Goal: Task Accomplishment & Management: Use online tool/utility

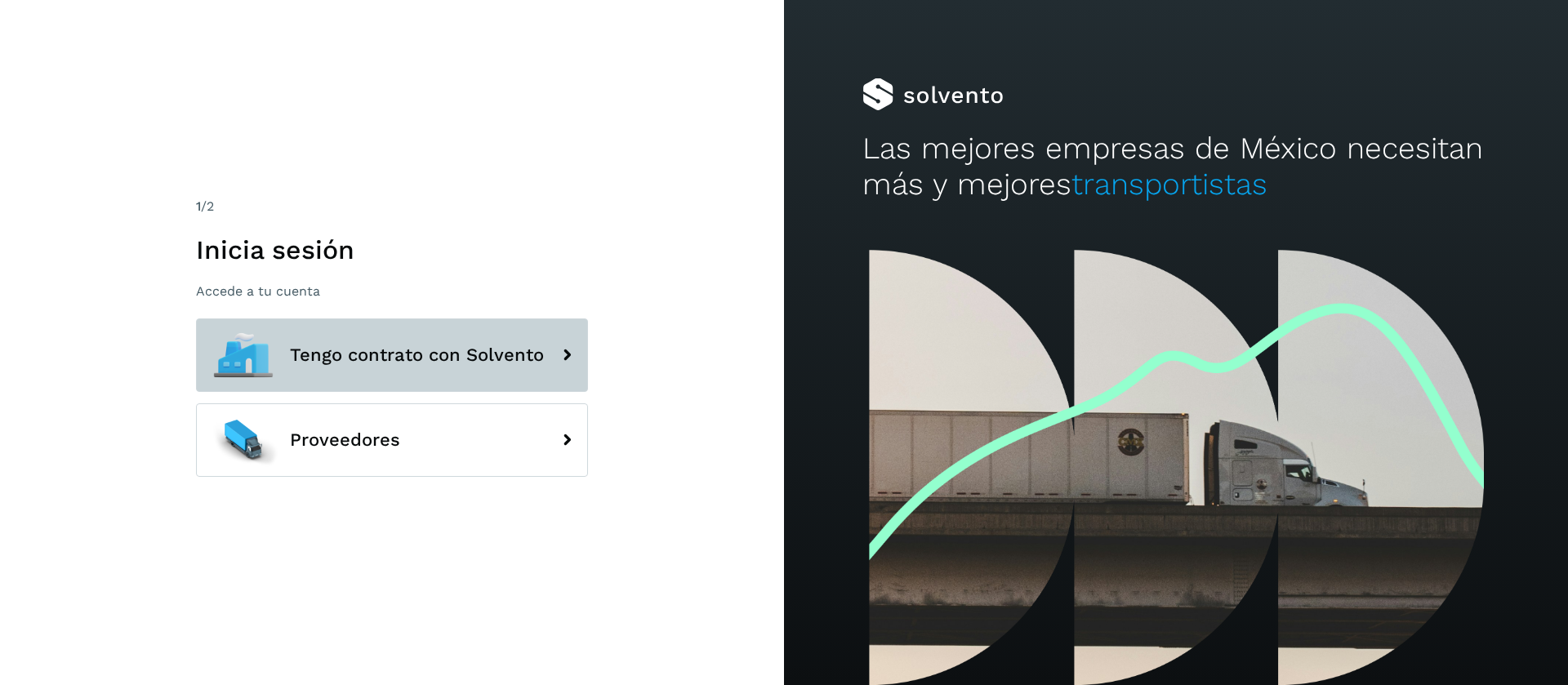
click at [455, 358] on span "Tengo contrato con Solvento" at bounding box center [416, 354] width 254 height 19
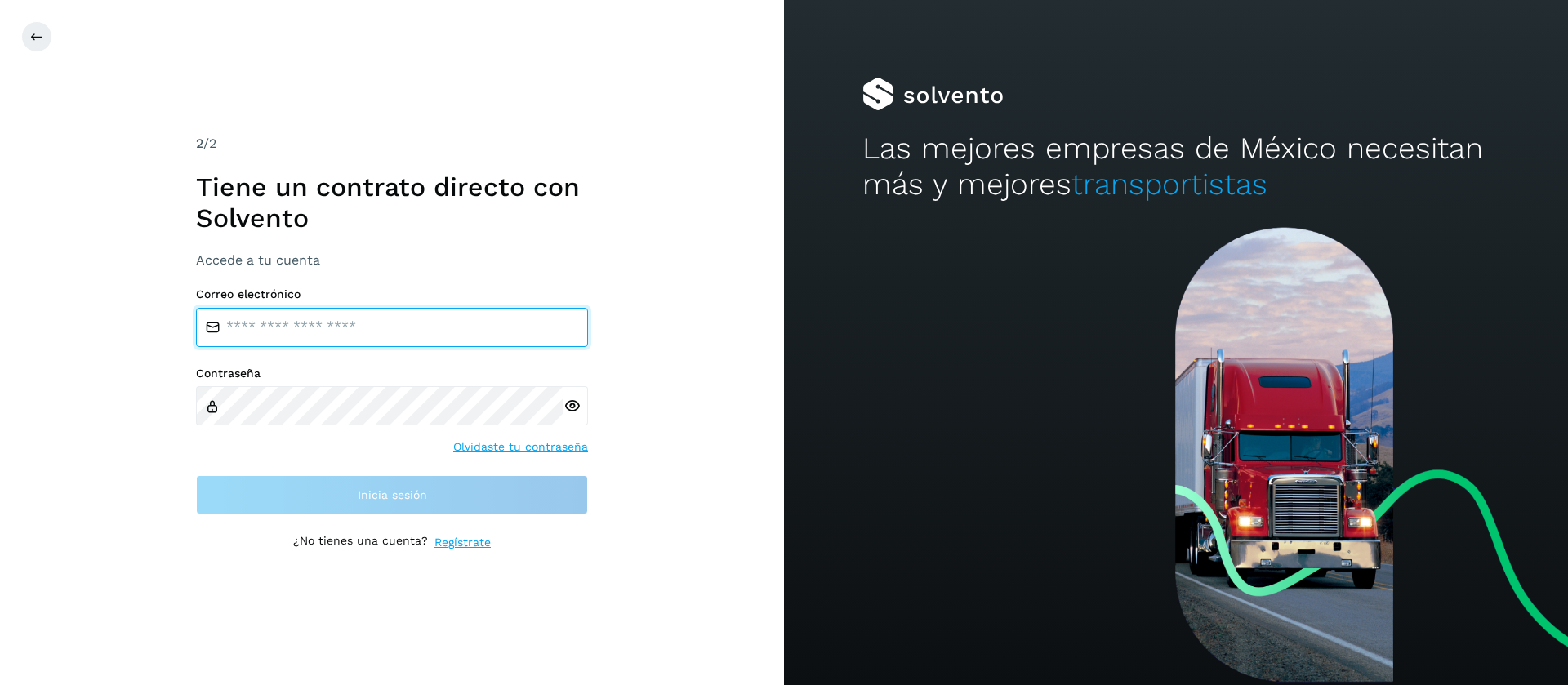
click at [337, 317] on input "email" at bounding box center [391, 327] width 392 height 39
type input "**********"
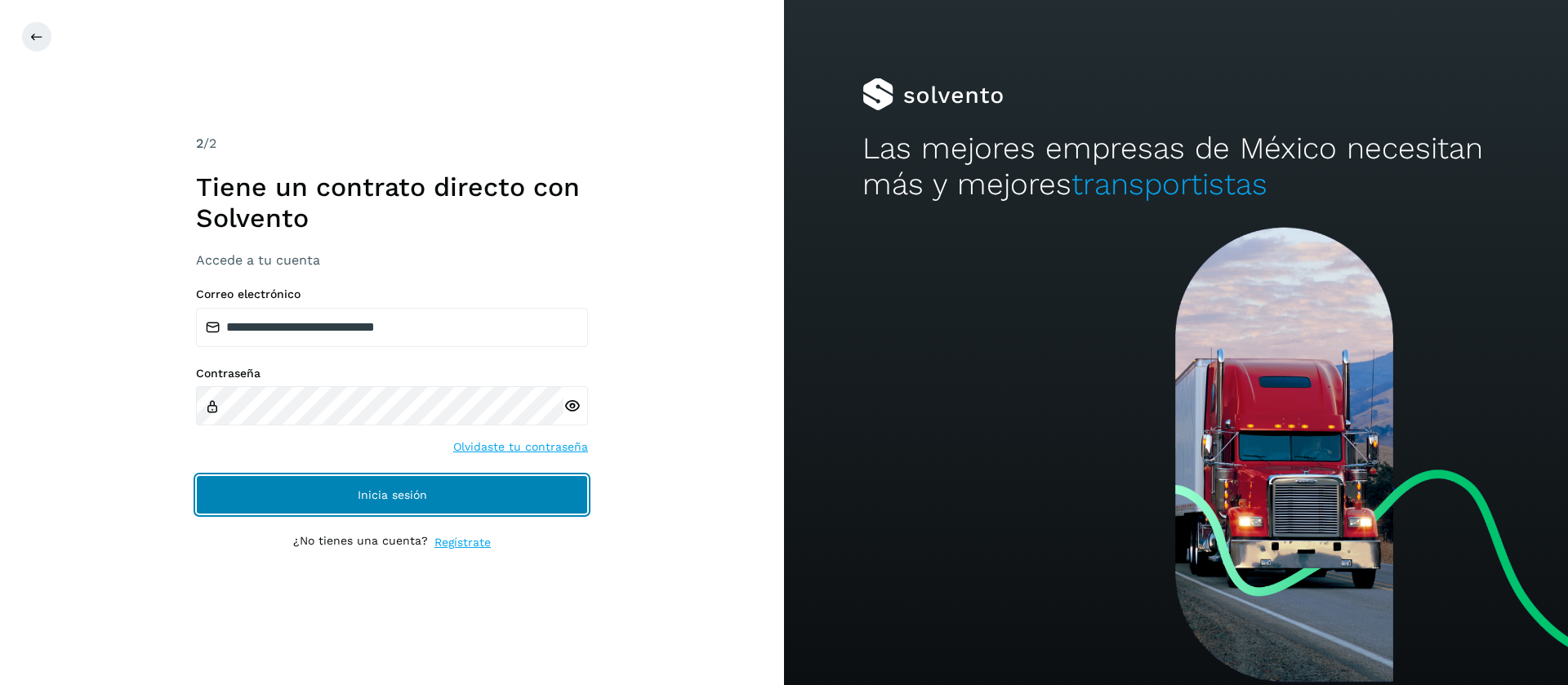
click at [476, 483] on button "Inicia sesión" at bounding box center [391, 494] width 392 height 39
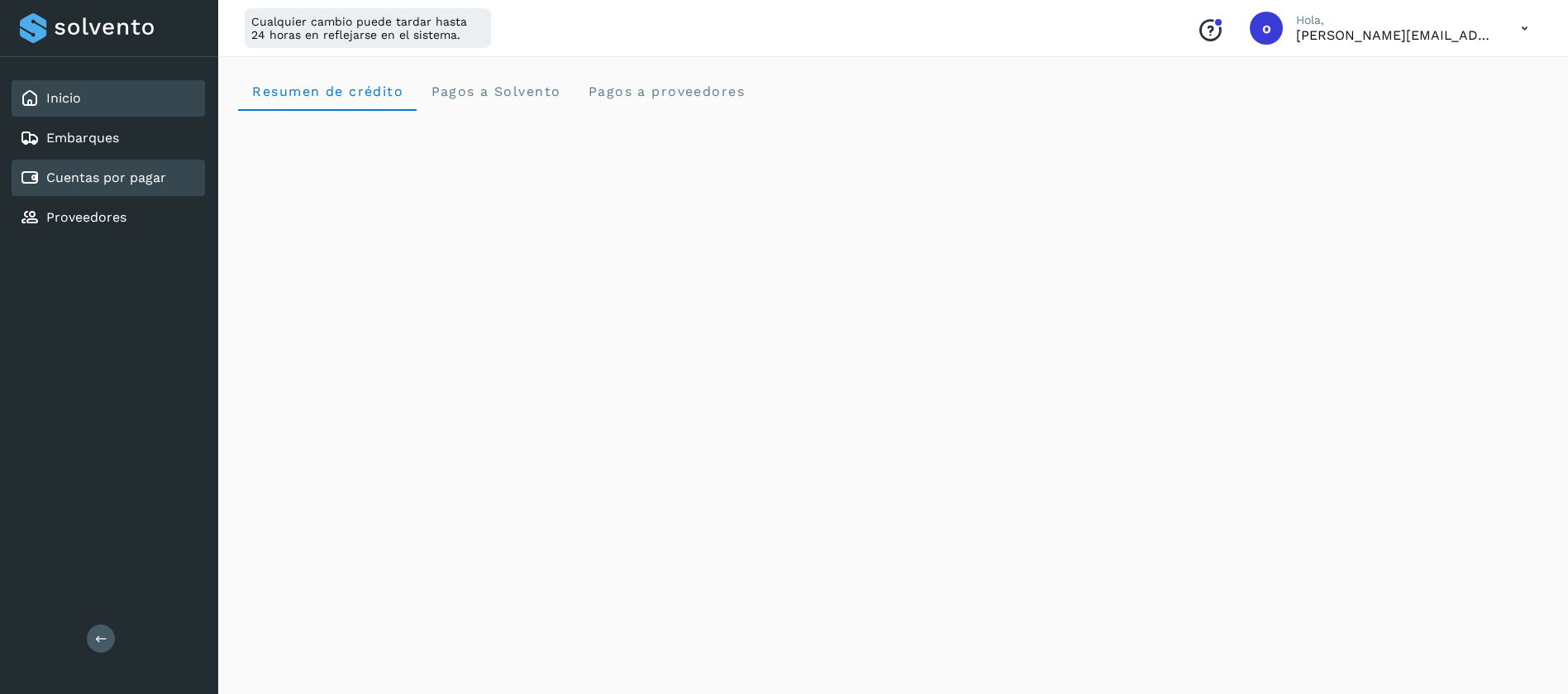
click at [92, 166] on div "Cuentas por pagar" at bounding box center [108, 177] width 193 height 36
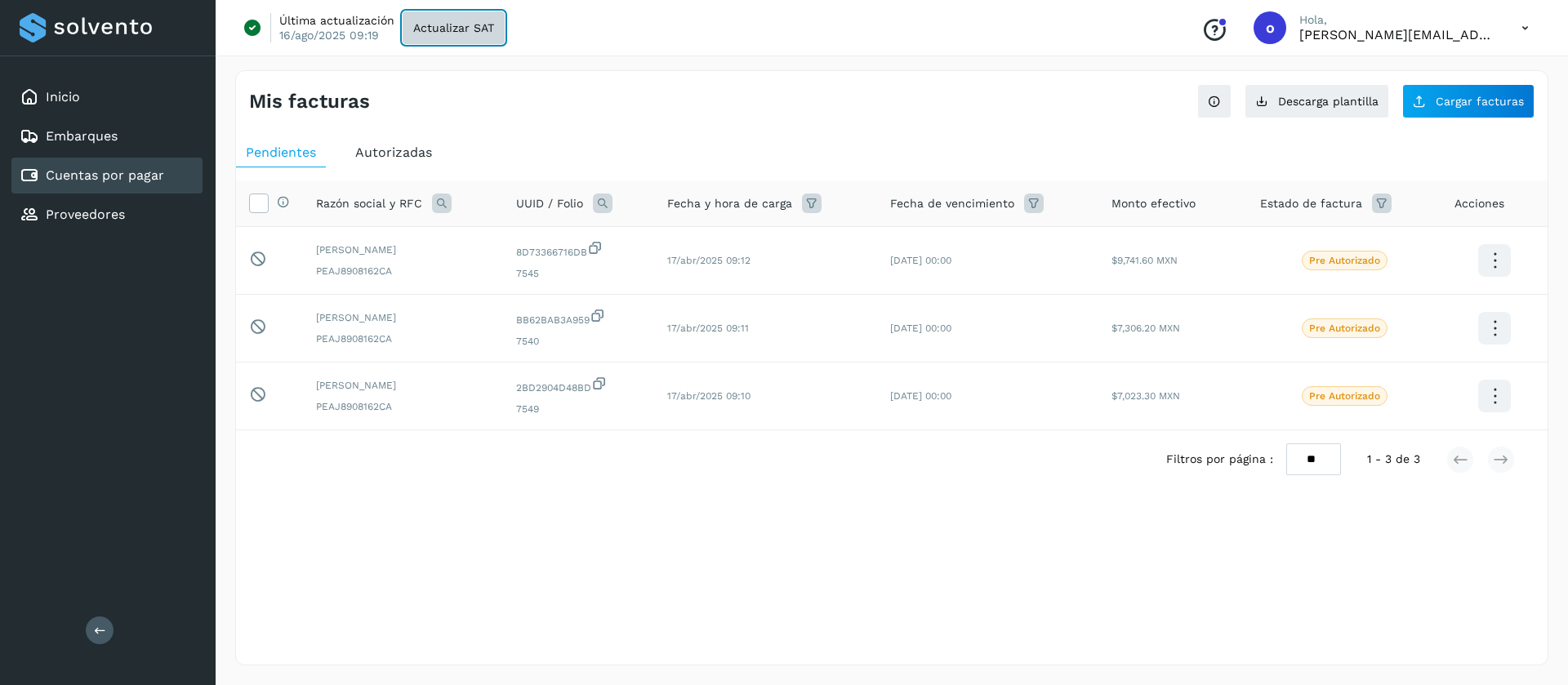
click at [464, 34] on span "Actualizar SAT" at bounding box center [453, 28] width 81 height 11
click at [609, 615] on div "Mis facturas Ver instrucciones para cargar Facturas Descarga plantilla Cargar f…" at bounding box center [891, 367] width 1313 height 595
click at [81, 84] on div "Inicio" at bounding box center [106, 97] width 191 height 35
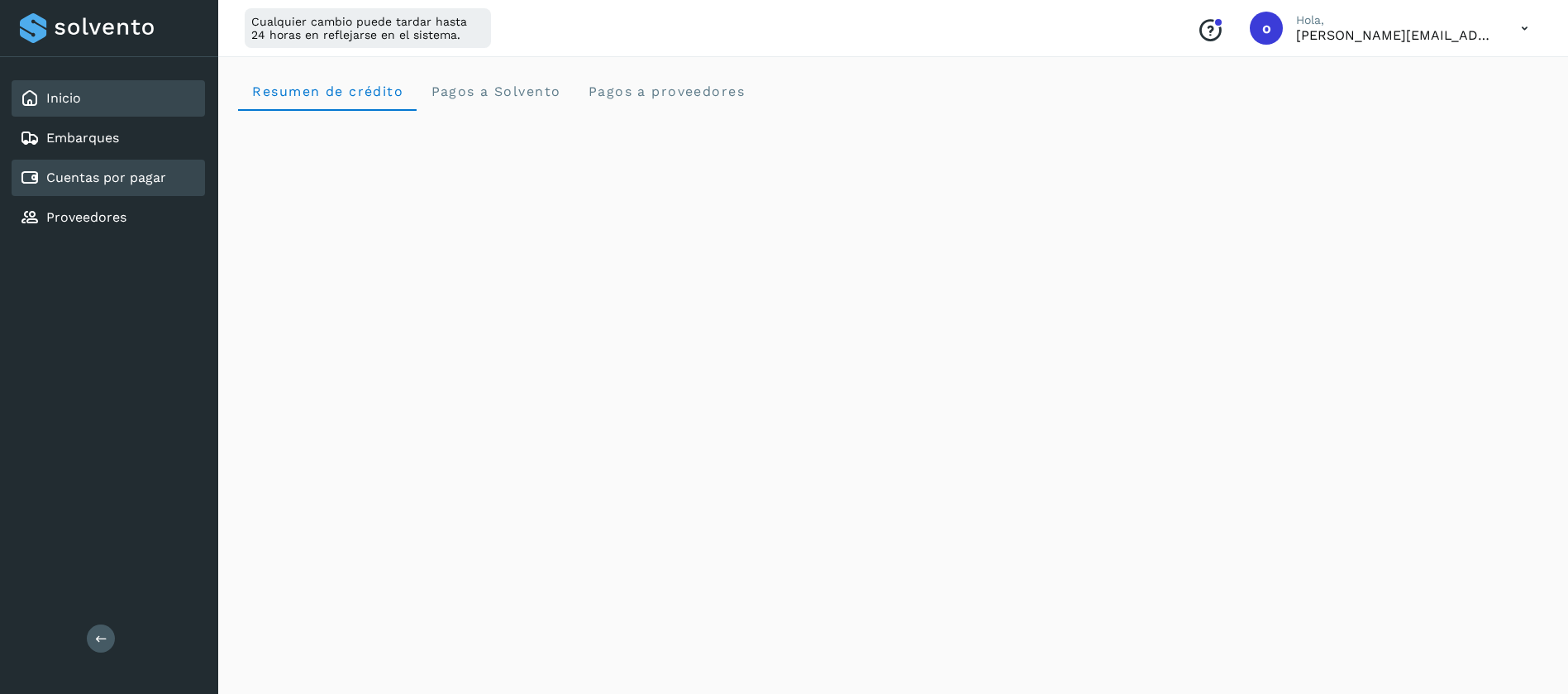
click at [137, 175] on link "Cuentas por pagar" at bounding box center [107, 178] width 120 height 16
